Goal: Check status: Check status

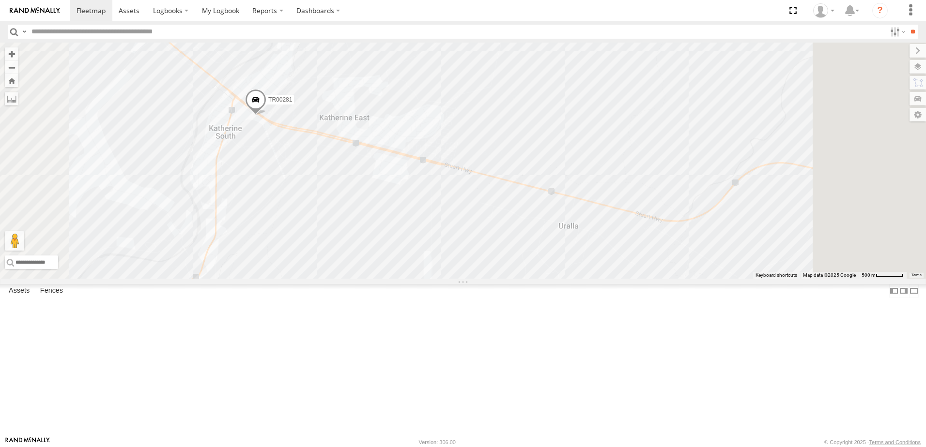
click at [266, 116] on span at bounding box center [255, 103] width 21 height 26
click at [314, 105] on link at bounding box center [309, 101] width 10 height 7
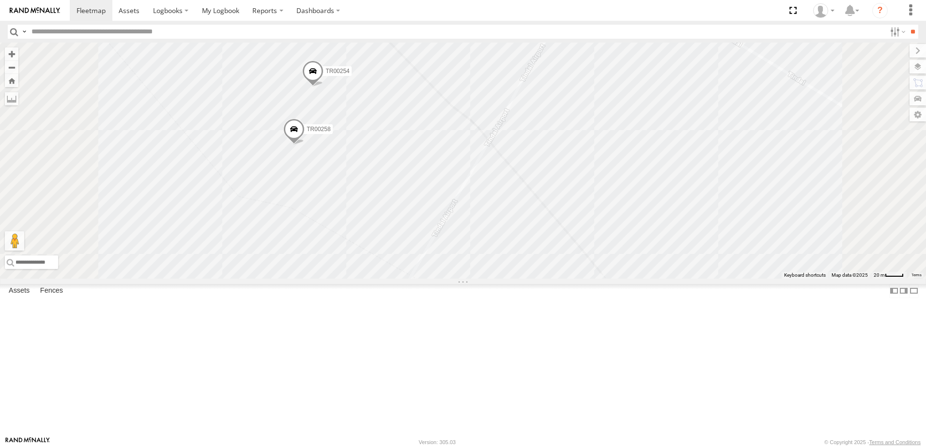
drag, startPoint x: 466, startPoint y: 161, endPoint x: 484, endPoint y: 216, distance: 58.3
click at [484, 216] on div "TR00256 TR00255 TR00258 TR00254" at bounding box center [463, 161] width 926 height 236
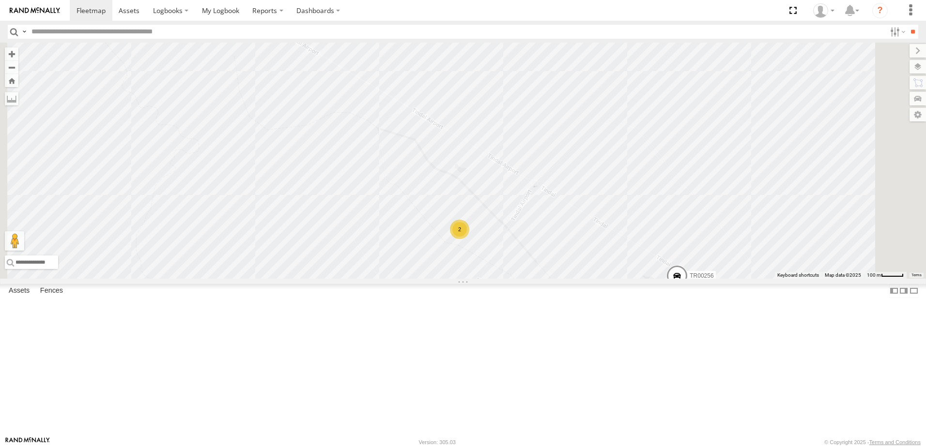
drag, startPoint x: 630, startPoint y: 303, endPoint x: 522, endPoint y: 129, distance: 204.2
click at [559, 173] on div "TR00256 TR00255 2" at bounding box center [463, 161] width 926 height 236
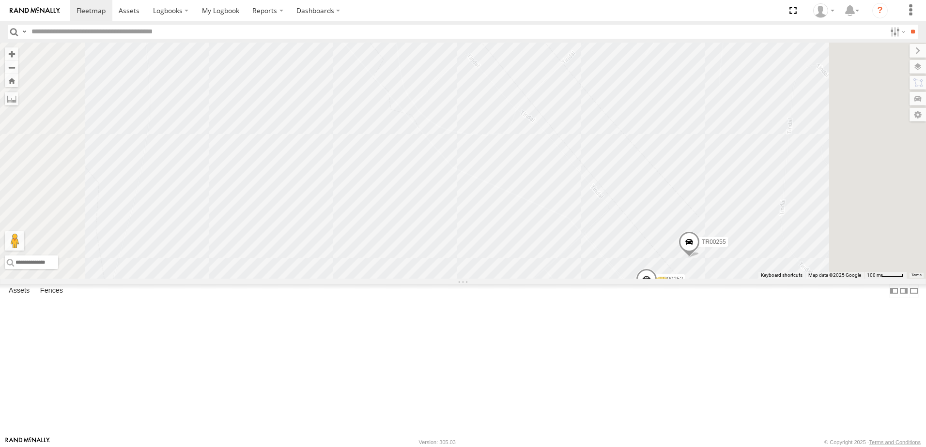
drag, startPoint x: 642, startPoint y: 272, endPoint x: 566, endPoint y: 186, distance: 114.5
click at [569, 191] on div "TR00256 TR00255 2 4 TR00253" at bounding box center [463, 161] width 926 height 236
